Goal: Information Seeking & Learning: Compare options

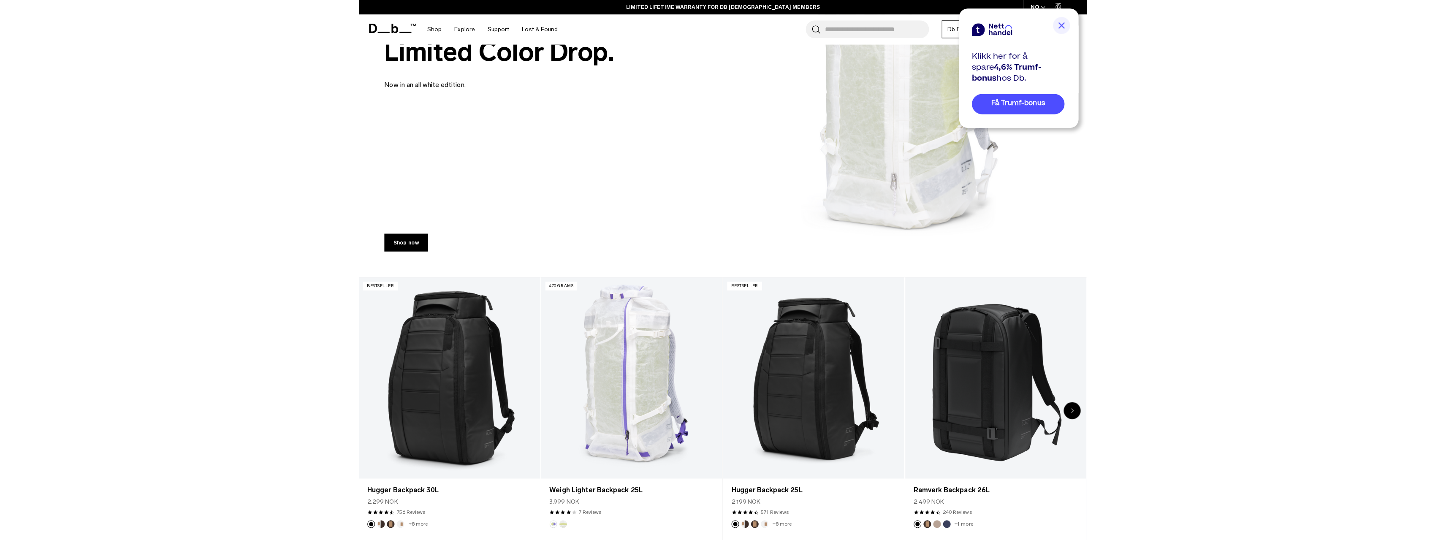
scroll to position [295, 0]
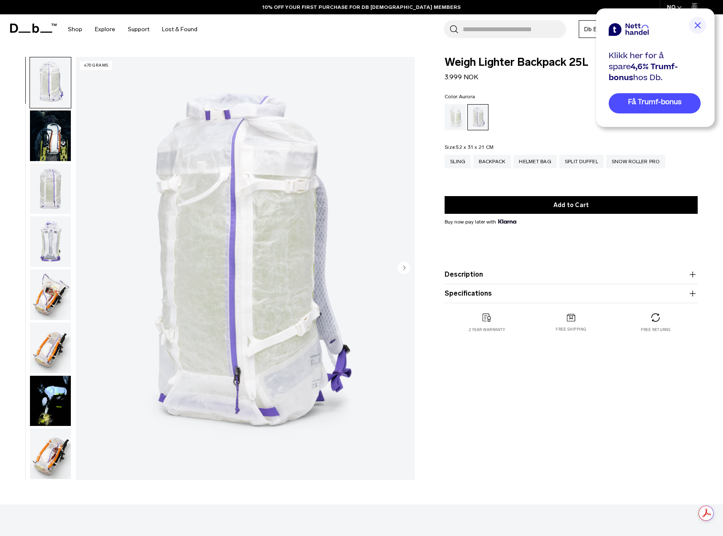
click at [55, 150] on img "button" at bounding box center [50, 136] width 41 height 51
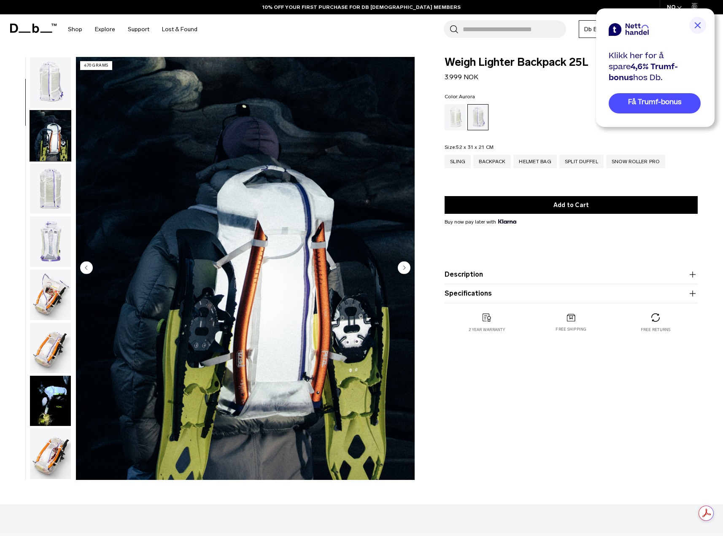
scroll to position [53, 0]
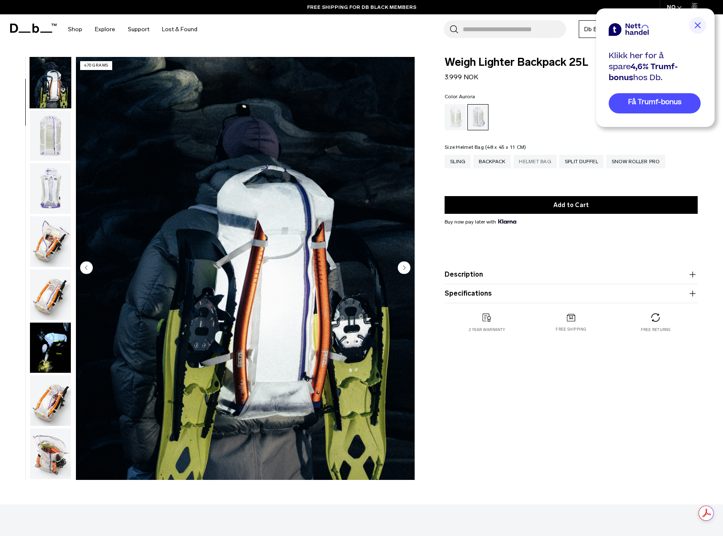
click at [547, 159] on div "Helmet Bag" at bounding box center [535, 162] width 43 height 14
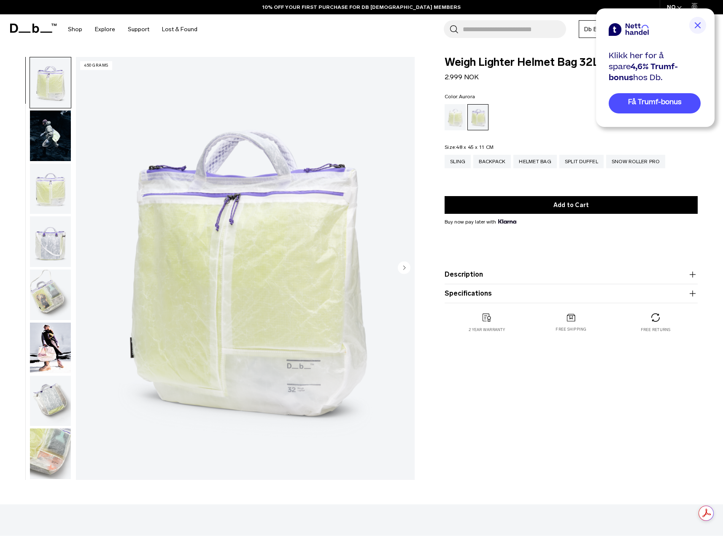
click at [32, 348] on img "button" at bounding box center [50, 348] width 41 height 51
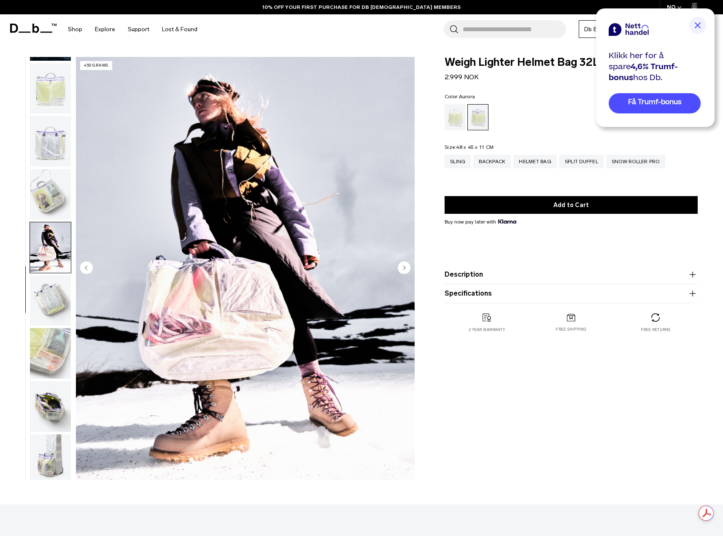
scroll to position [106, 0]
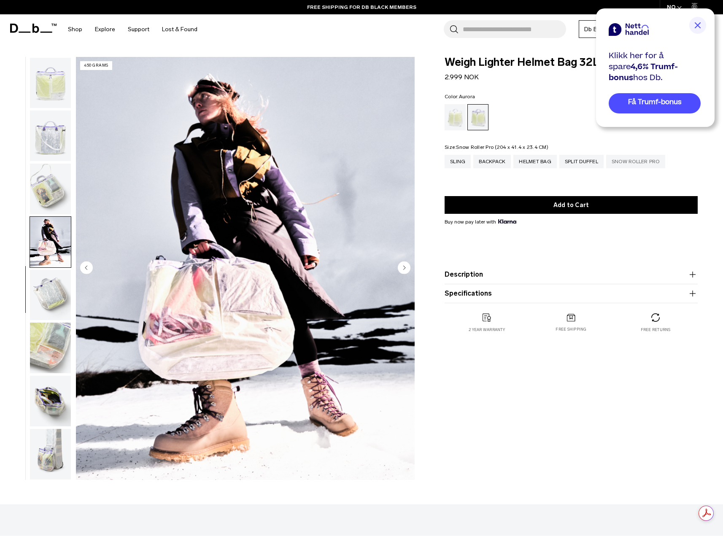
click at [657, 160] on div "Snow Roller Pro" at bounding box center [636, 162] width 59 height 14
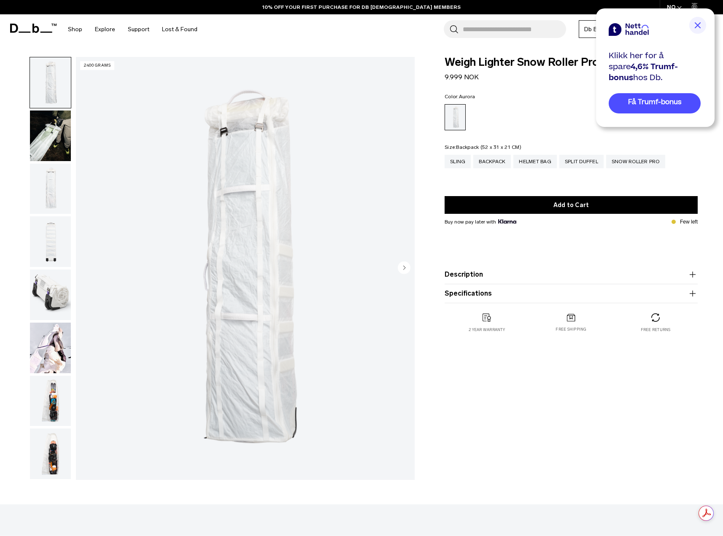
click at [491, 163] on div "Backpack" at bounding box center [493, 162] width 38 height 14
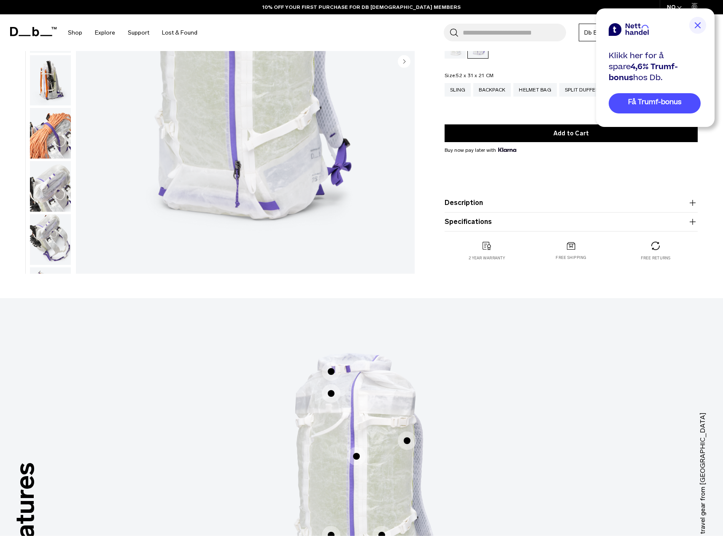
scroll to position [211, 0]
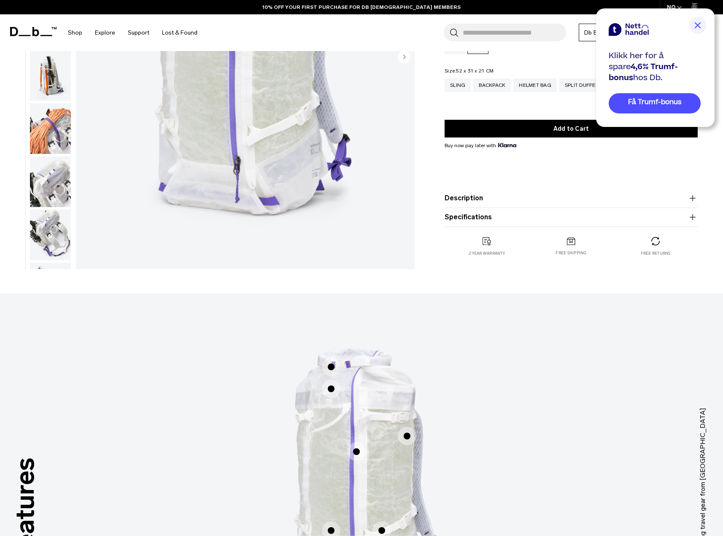
click at [479, 192] on product-accordion "Description Crafted from translucent ALUULA Graflyte™ with an unparalleled stre…" at bounding box center [571, 198] width 253 height 19
click at [468, 196] on button "Description" at bounding box center [571, 198] width 253 height 10
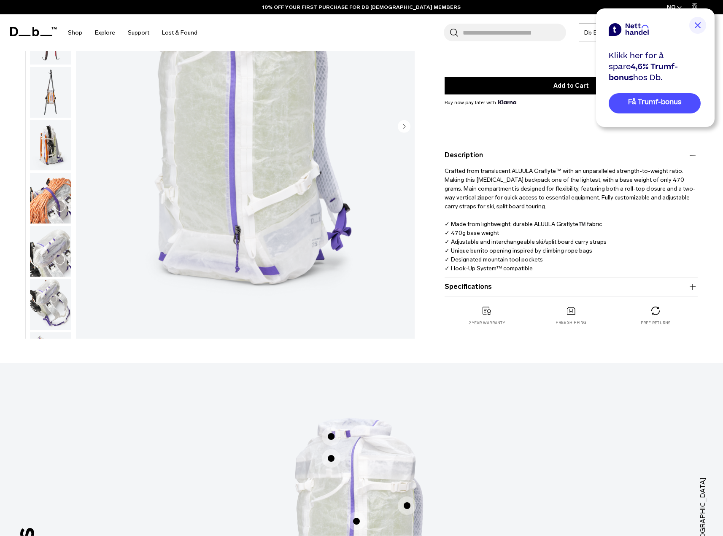
scroll to position [127, 0]
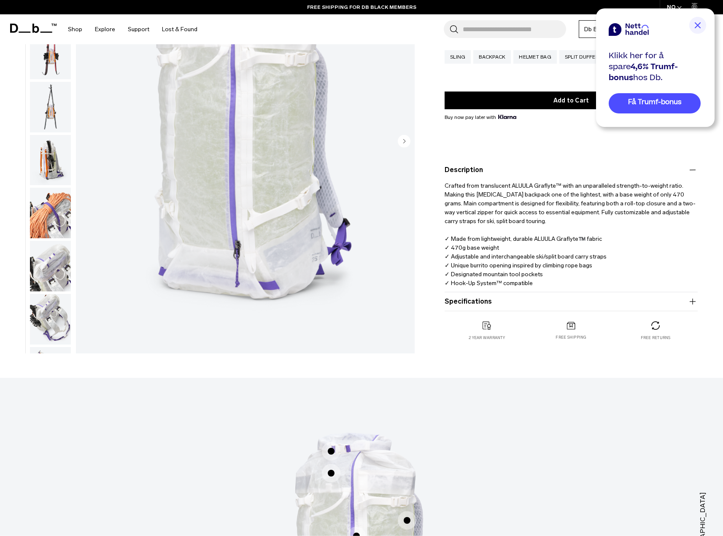
click at [496, 303] on button "Specifications" at bounding box center [571, 302] width 253 height 10
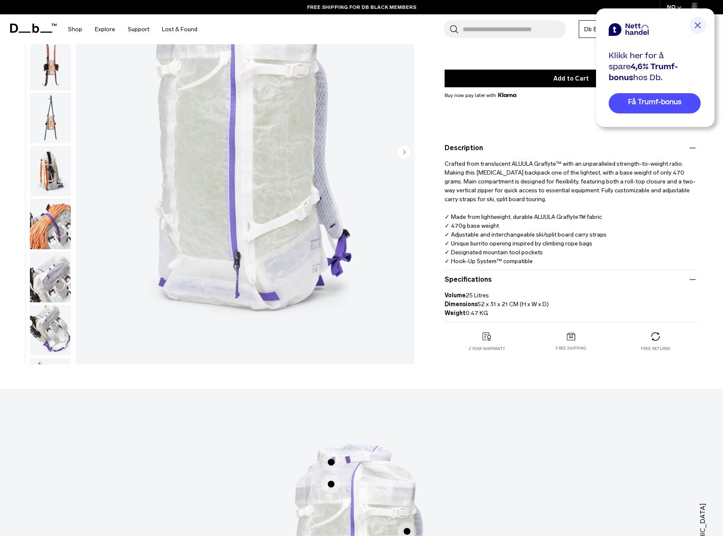
click at [515, 240] on p "Crafted from translucent ALUULA Graflyte™ with an unparalleled strength-to-weig…" at bounding box center [571, 209] width 253 height 113
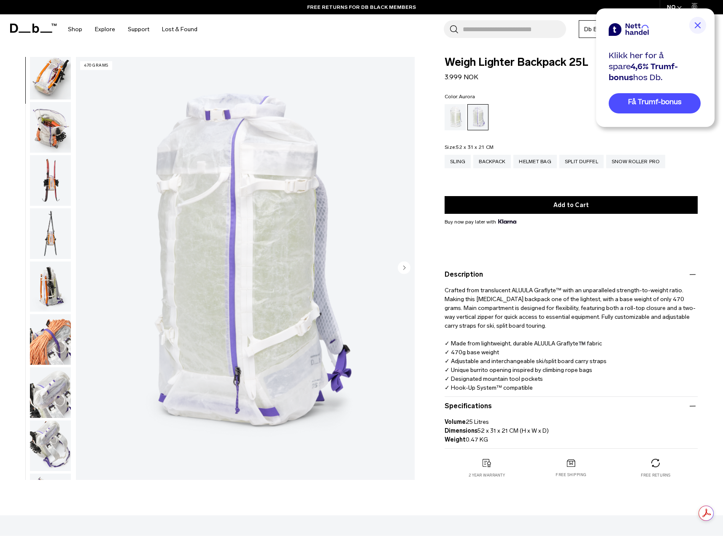
click at [42, 30] on icon at bounding box center [33, 28] width 46 height 9
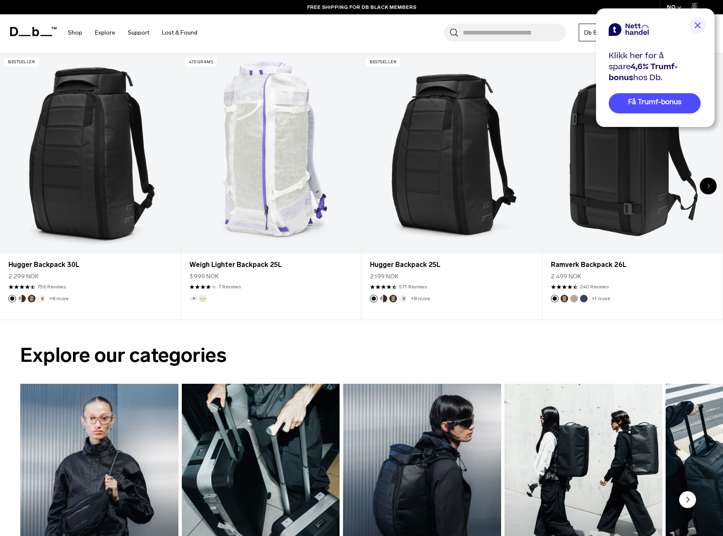
scroll to position [591, 0]
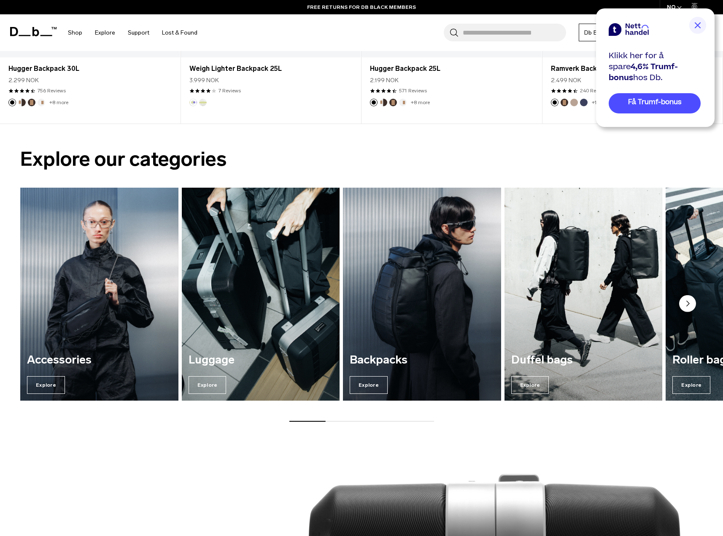
click at [411, 219] on img "3 / 7" at bounding box center [422, 294] width 163 height 220
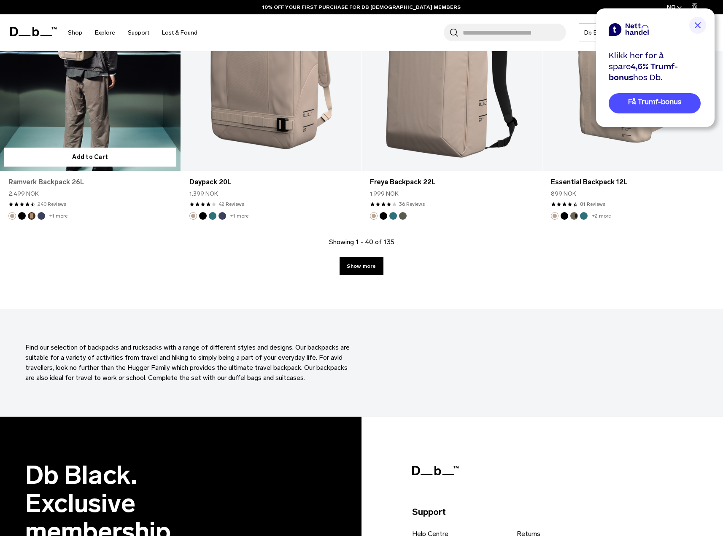
scroll to position [2701, 0]
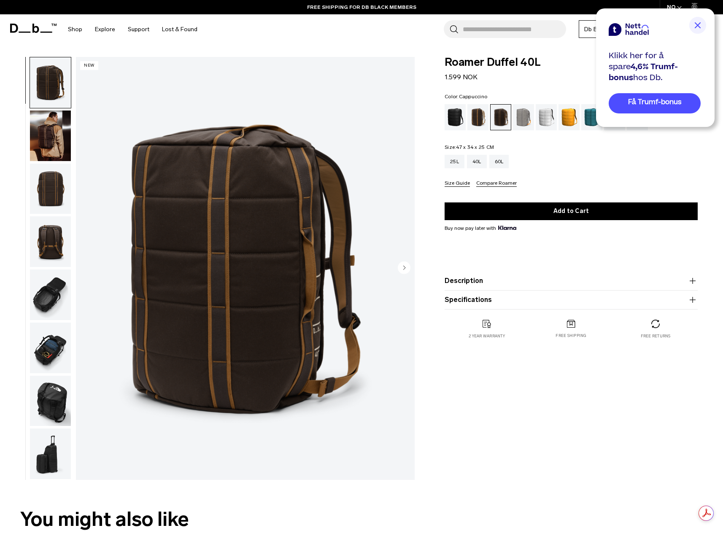
click at [479, 116] on div "Cappuccino" at bounding box center [479, 117] width 22 height 26
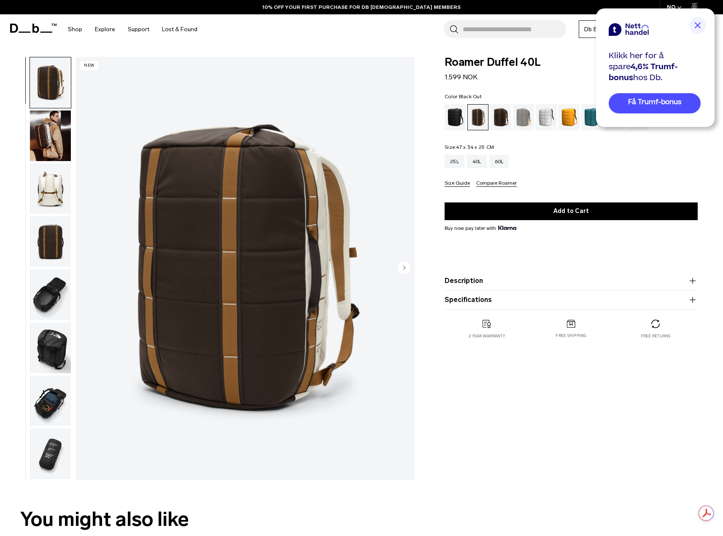
click at [457, 119] on div "Black Out" at bounding box center [456, 117] width 22 height 26
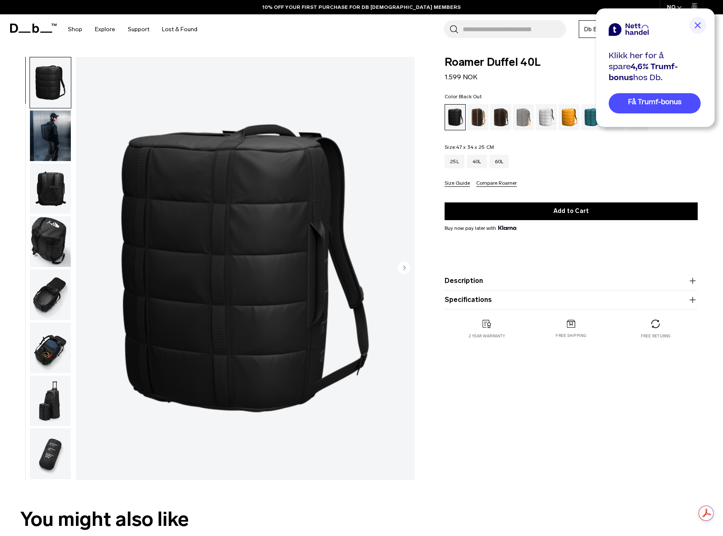
click at [50, 114] on img "button" at bounding box center [50, 136] width 41 height 51
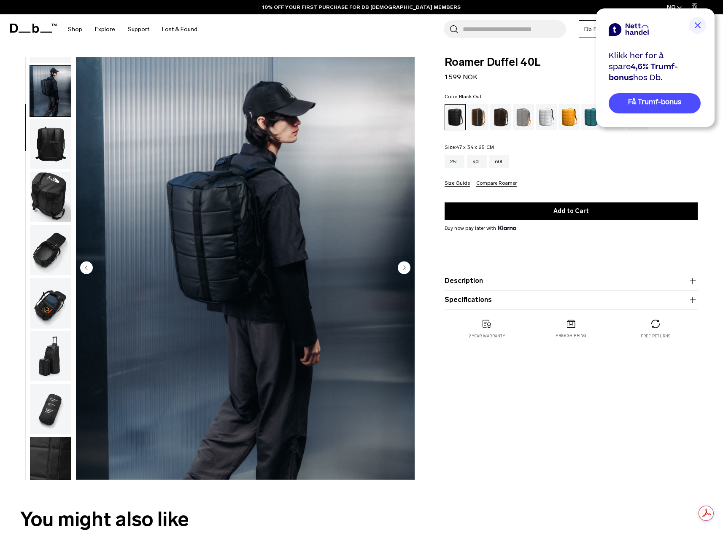
scroll to position [53, 0]
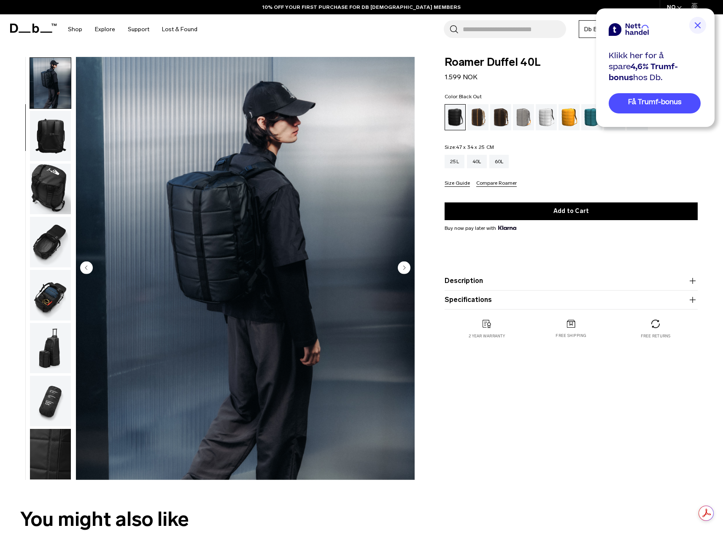
click at [39, 134] on img "button" at bounding box center [50, 136] width 41 height 51
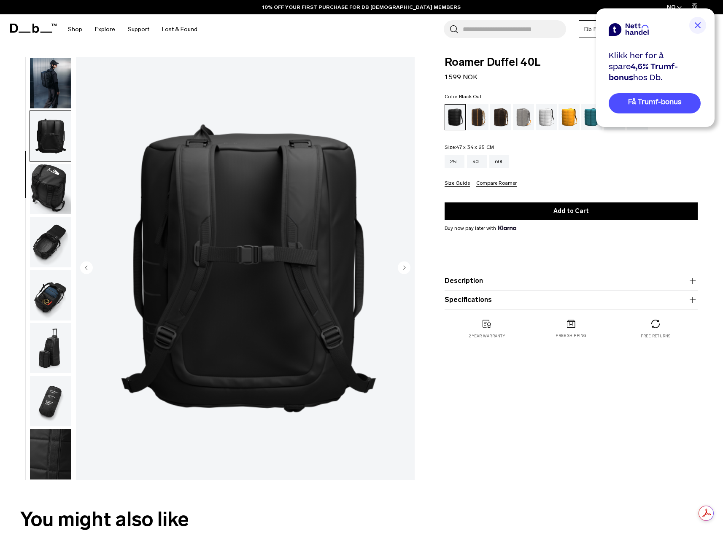
click at [38, 178] on img "button" at bounding box center [50, 189] width 41 height 51
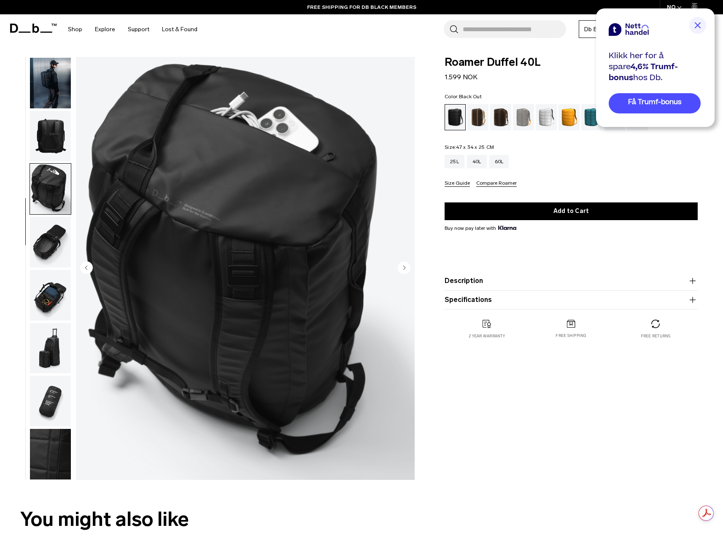
click at [43, 239] on img "button" at bounding box center [50, 242] width 41 height 51
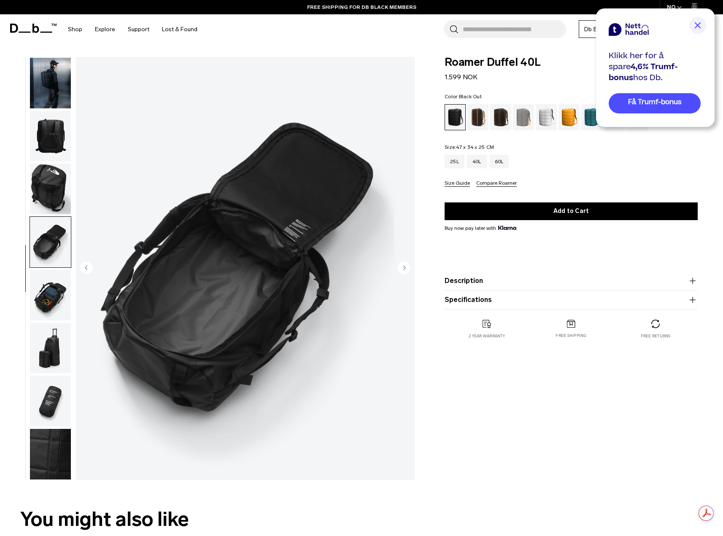
click at [53, 282] on img "button" at bounding box center [50, 295] width 41 height 51
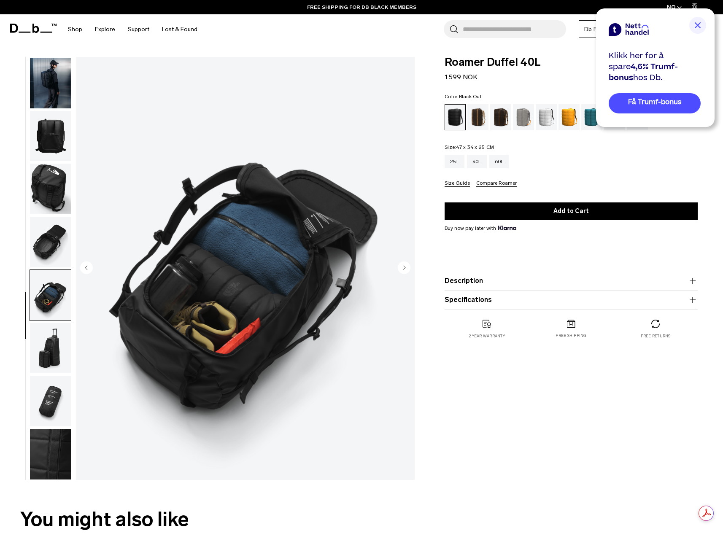
click at [46, 341] on img "button" at bounding box center [50, 348] width 41 height 51
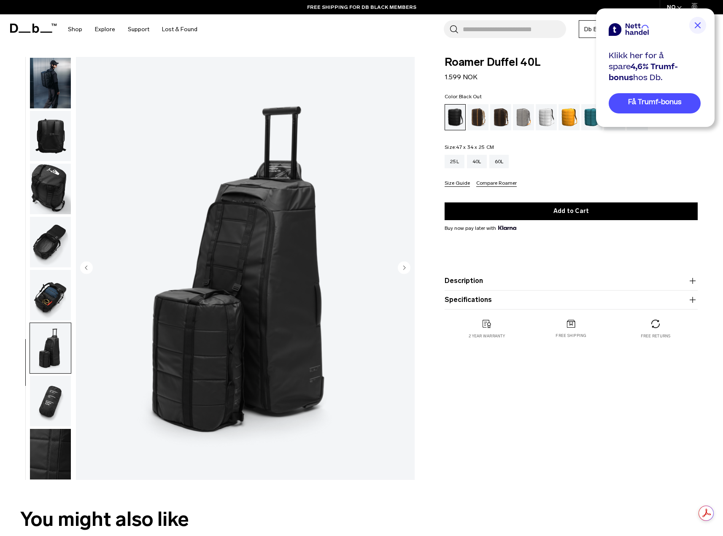
click at [60, 370] on img "button" at bounding box center [50, 348] width 41 height 51
click at [61, 381] on img "button" at bounding box center [50, 401] width 41 height 51
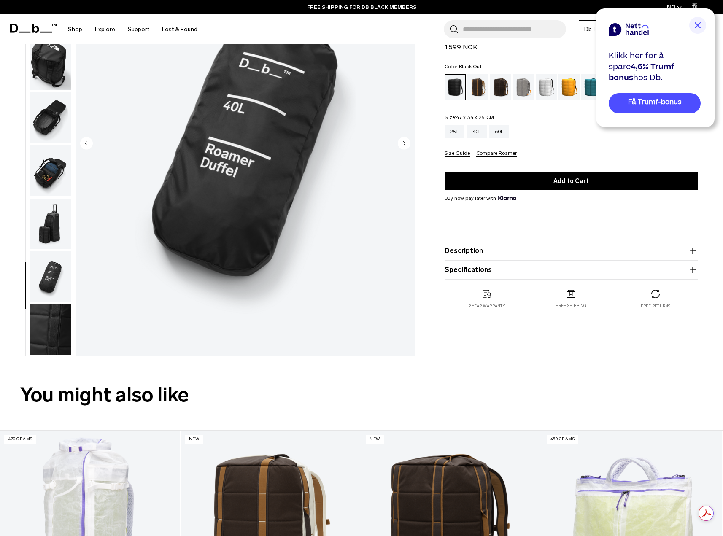
scroll to position [127, 0]
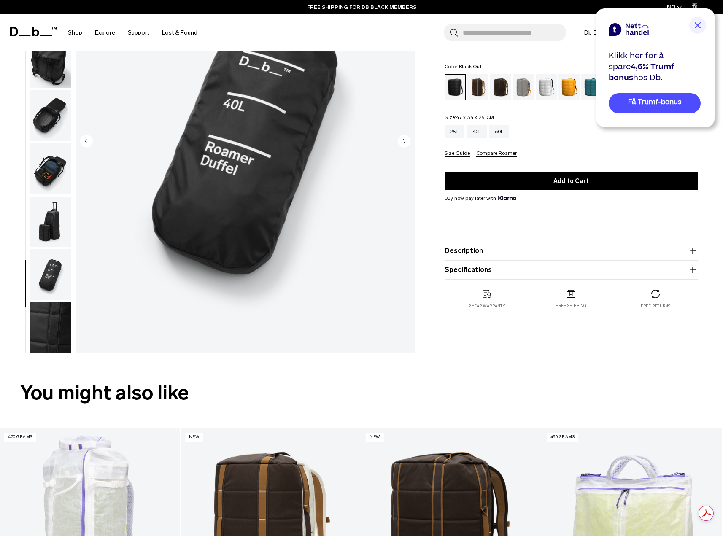
click at [55, 328] on img "button" at bounding box center [50, 328] width 41 height 51
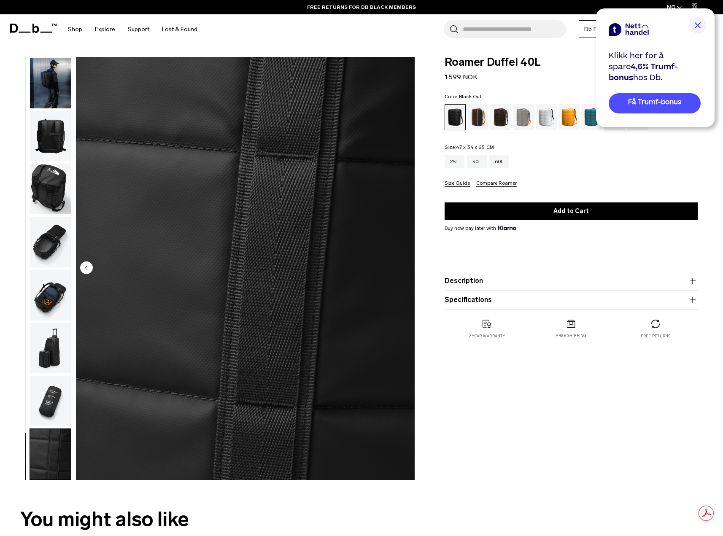
scroll to position [0, 0]
click at [700, 23] on img at bounding box center [698, 25] width 17 height 17
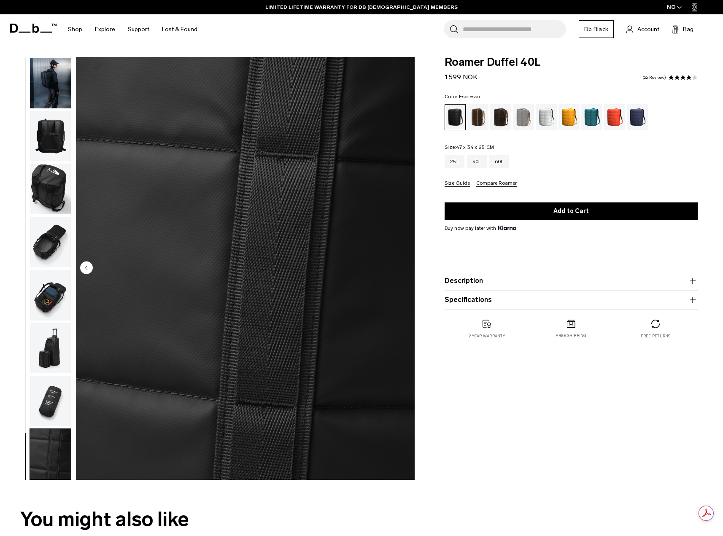
click at [507, 125] on div "Espresso" at bounding box center [501, 117] width 22 height 26
